Goal: Task Accomplishment & Management: Use online tool/utility

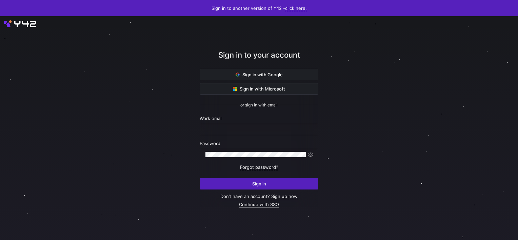
click at [262, 205] on link "Continue with SSO" at bounding box center [259, 205] width 40 height 6
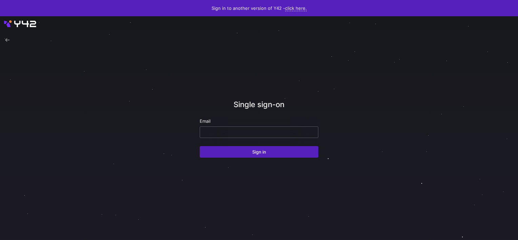
click at [223, 132] on input "email" at bounding box center [258, 131] width 107 height 5
type input "[PERSON_NAME][EMAIL_ADDRESS][DOMAIN_NAME]"
click at [200, 146] on button "Sign in" at bounding box center [259, 152] width 119 height 12
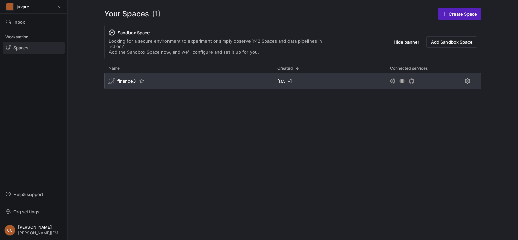
click at [125, 78] on span "finance3" at bounding box center [126, 80] width 18 height 5
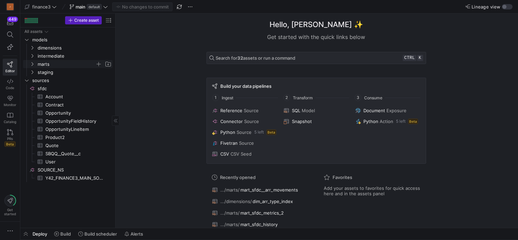
click at [33, 62] on icon "Press SPACE to select this row." at bounding box center [32, 64] width 5 height 4
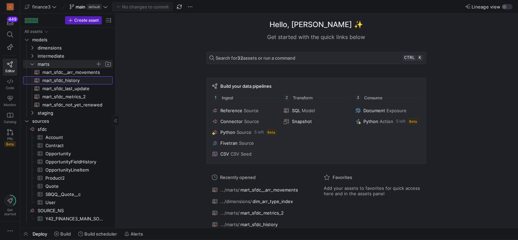
click at [68, 81] on span "mart_sfdc_history​​​​​​​​​​" at bounding box center [73, 81] width 62 height 8
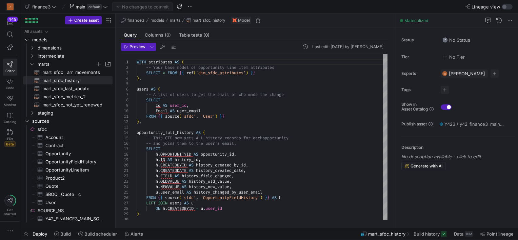
click at [33, 235] on span "Deploy" at bounding box center [40, 233] width 15 height 5
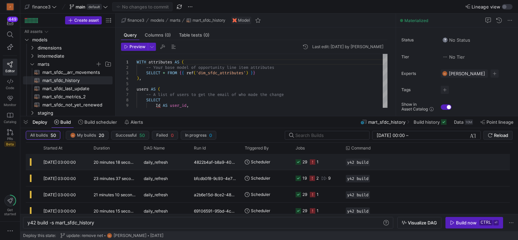
click at [299, 162] on icon at bounding box center [297, 161] width 5 height 5
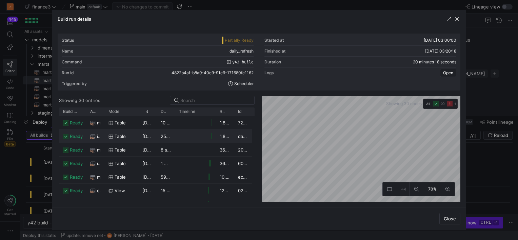
click at [188, 140] on as-split "Showing 30 entries Drag here to set row groups Drag here to set column labels B…" at bounding box center [259, 149] width 402 height 106
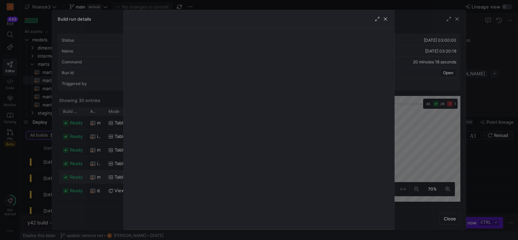
scroll to position [18, 0]
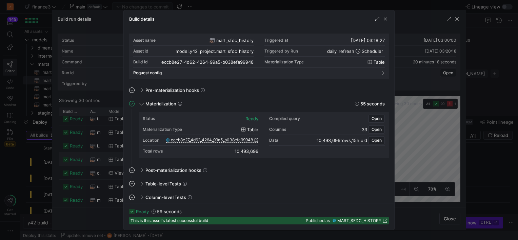
click at [177, 140] on span "eccb8e27_4d62_4264_99a5_b038efa99948" at bounding box center [212, 140] width 82 height 5
click at [386, 17] on span "button" at bounding box center [385, 19] width 7 height 7
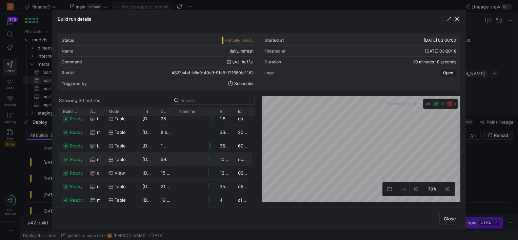
click at [456, 20] on span "button" at bounding box center [456, 19] width 7 height 7
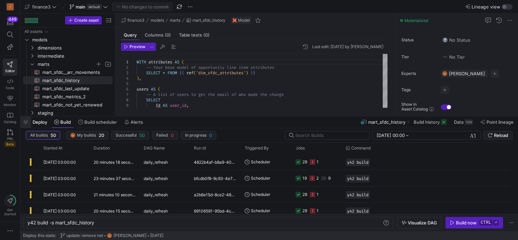
click at [23, 122] on span "button" at bounding box center [25, 122] width 11 height 12
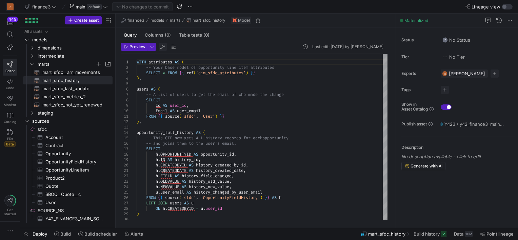
click at [163, 47] on span "button" at bounding box center [163, 47] width 8 height 8
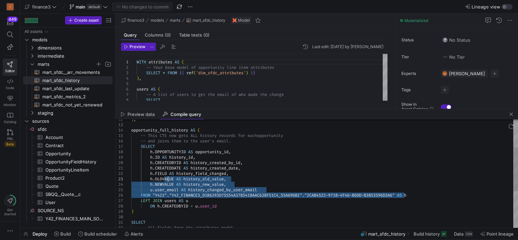
type textarea "FROM "Y423"."Y42_FINANCE3_D1B6293D75554A3785418AAC638F51C4_55A696B2"."9FD39DF3-…"
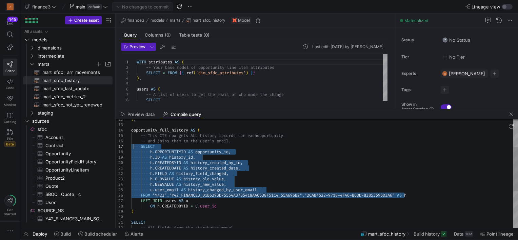
drag, startPoint x: 403, startPoint y: 194, endPoint x: 132, endPoint y: 148, distance: 274.7
click at [132, 148] on div ") , opportunity_full_history AS ( -- This CTE now gets ALL history records for …" at bounding box center [324, 184] width 387 height 266
click at [510, 113] on span "button" at bounding box center [511, 114] width 8 height 8
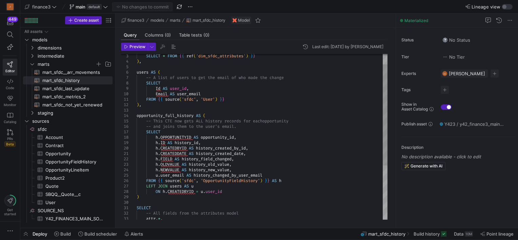
type textarea "h.CREATEDDATE AS history_created_date, h.FIELD AS history_field_changed, h.OLDV…"
click at [225, 181] on div "users AS ( -- A list of users to get the email of who made th e change SELECT S…" at bounding box center [262, 172] width 251 height 271
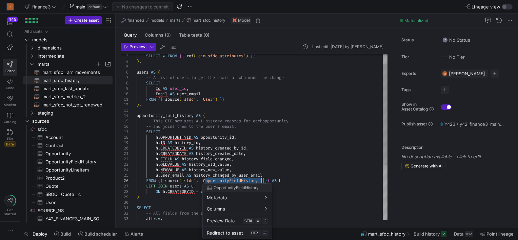
scroll to position [0, 87]
click at [225, 181] on div "users AS ( -- A list of users to get the email of who made th e change SELECT S…" at bounding box center [262, 172] width 251 height 271
